Goal: Find specific page/section: Find specific page/section

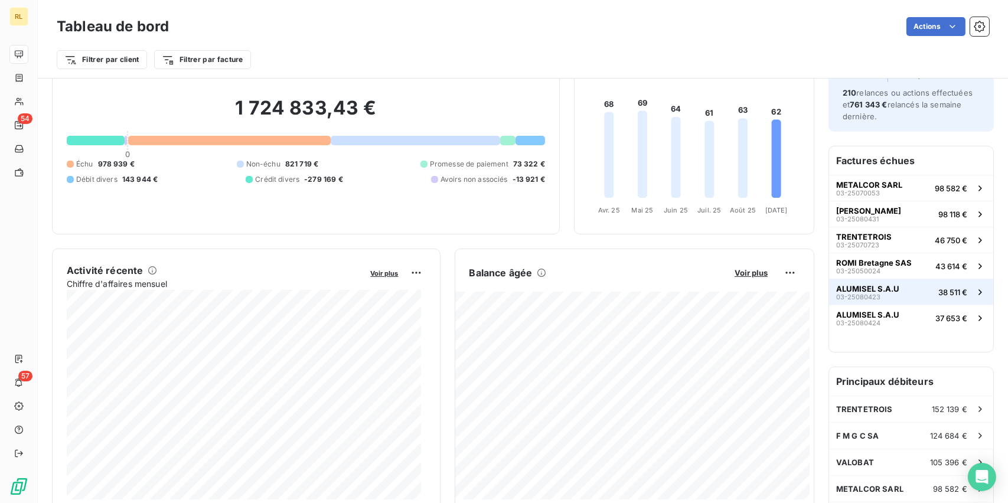
scroll to position [59, 0]
click at [860, 292] on span "03-25080423" at bounding box center [858, 295] width 44 height 7
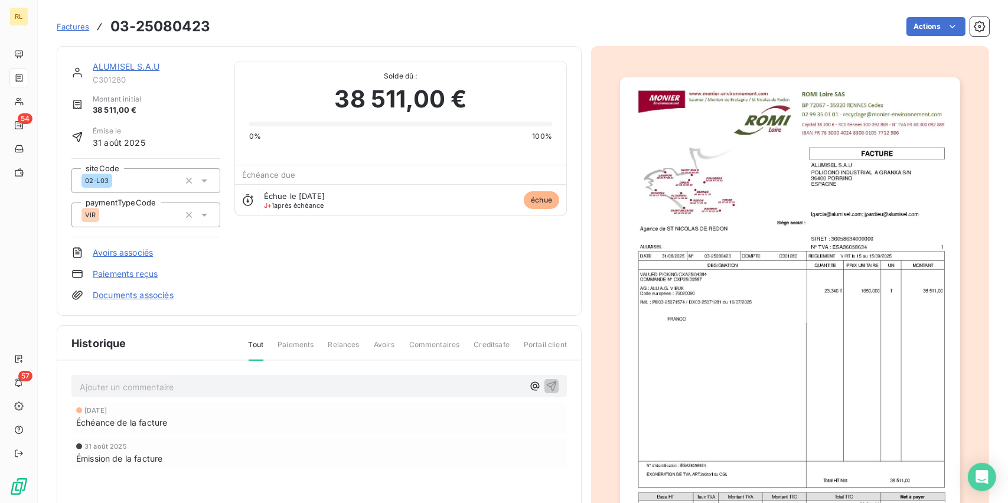
click at [123, 61] on link "ALUMISEL S.A.U" at bounding box center [126, 66] width 67 height 10
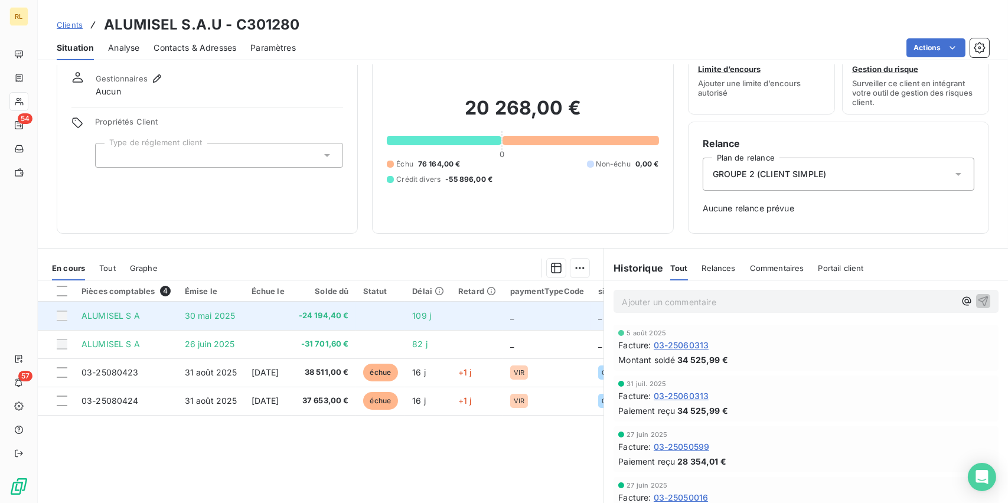
scroll to position [59, 0]
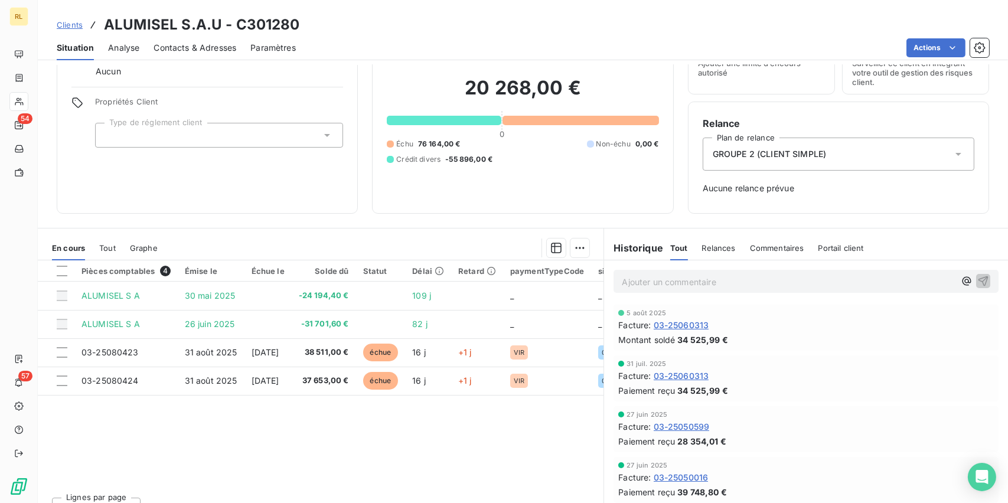
click at [66, 42] on span "Situation" at bounding box center [75, 48] width 37 height 12
click at [116, 45] on span "Analyse" at bounding box center [123, 48] width 31 height 12
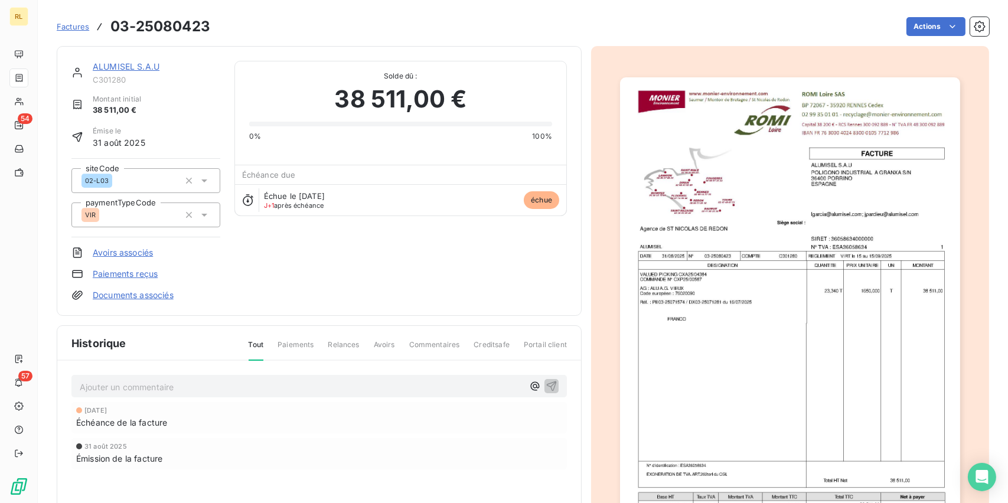
click at [155, 60] on div "ALUMISEL S.A.U C301280 Montant initial 38 511,00 € Émise le 31 août 2025 siteCo…" at bounding box center [319, 181] width 525 height 270
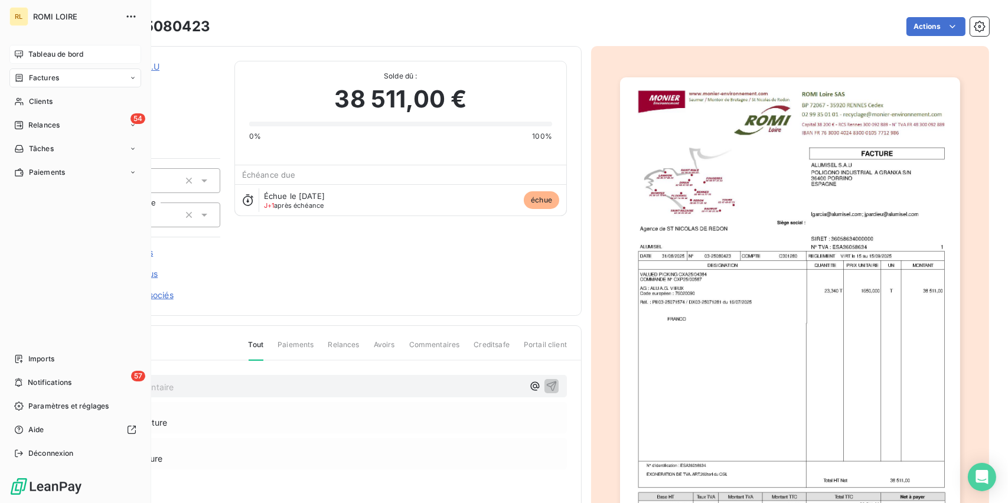
click at [27, 48] on div "Tableau de bord" at bounding box center [75, 54] width 132 height 19
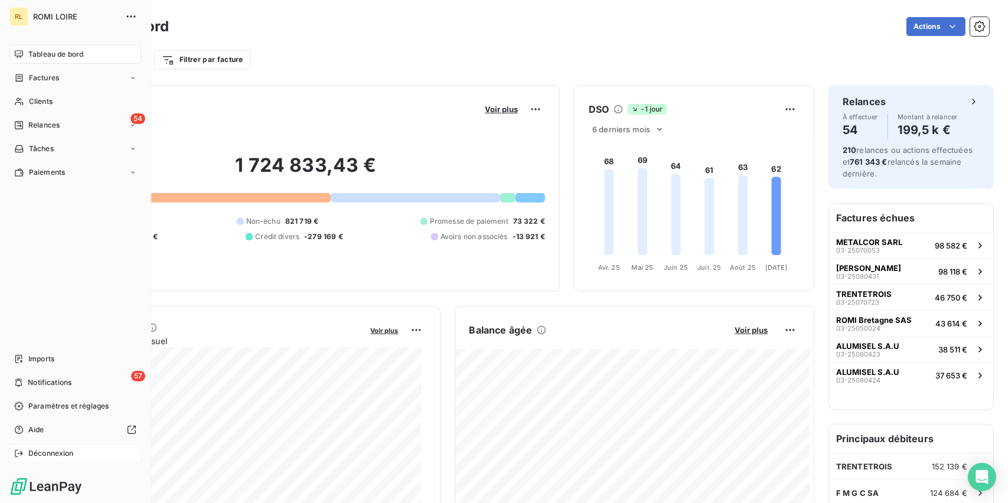
click at [58, 450] on span "Déconnexion" at bounding box center [50, 453] width 45 height 11
